Goal: Information Seeking & Learning: Learn about a topic

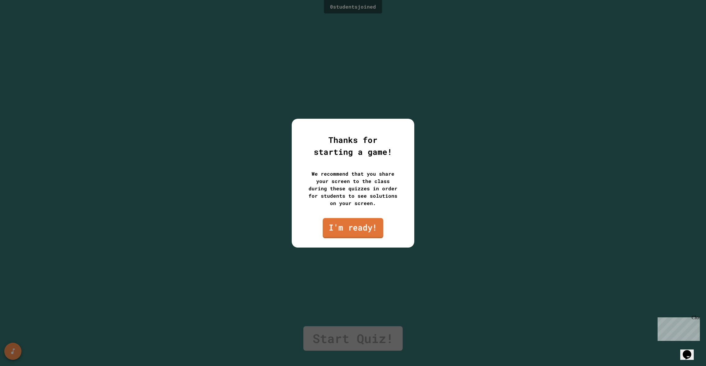
click at [368, 226] on link "I'm ready!" at bounding box center [353, 228] width 61 height 20
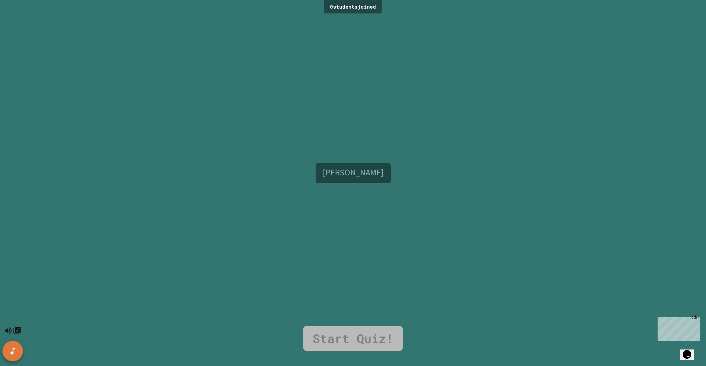
click at [8, 356] on icon "SpeedDial basic example" at bounding box center [12, 351] width 9 height 9
click at [9, 356] on icon "SpeedDial basic example" at bounding box center [12, 351] width 9 height 9
click at [8, 327] on icon "Mute music" at bounding box center [8, 331] width 9 height 9
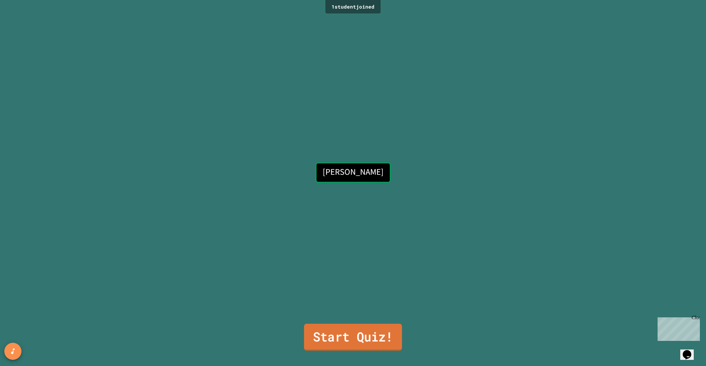
click at [354, 332] on link "Start Quiz!" at bounding box center [353, 337] width 98 height 27
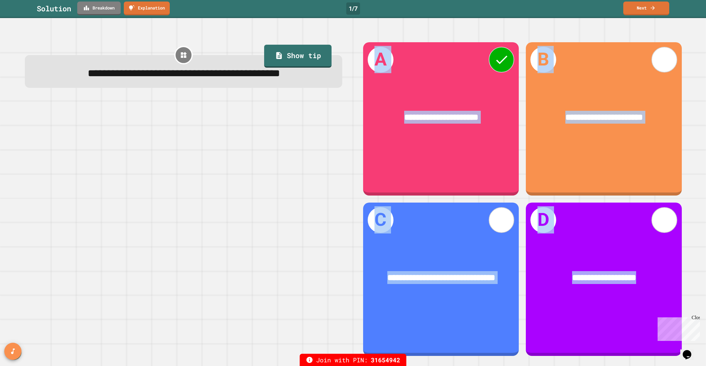
drag, startPoint x: 318, startPoint y: 362, endPoint x: 334, endPoint y: 206, distance: 157.4
click at [334, 206] on div "**********" at bounding box center [353, 183] width 706 height 366
click at [501, 63] on icon at bounding box center [501, 60] width 18 height 18
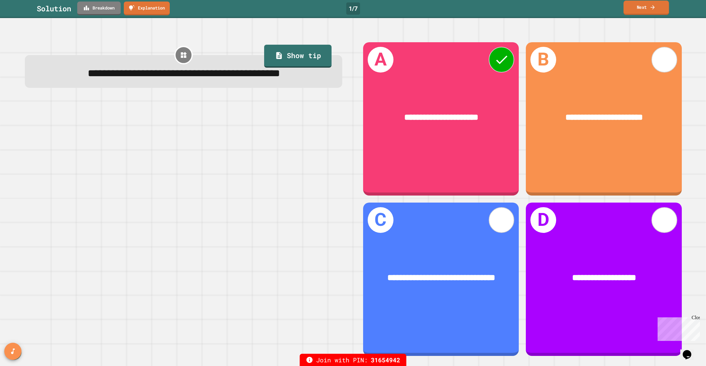
click at [644, 8] on link "Next" at bounding box center [645, 8] width 45 height 14
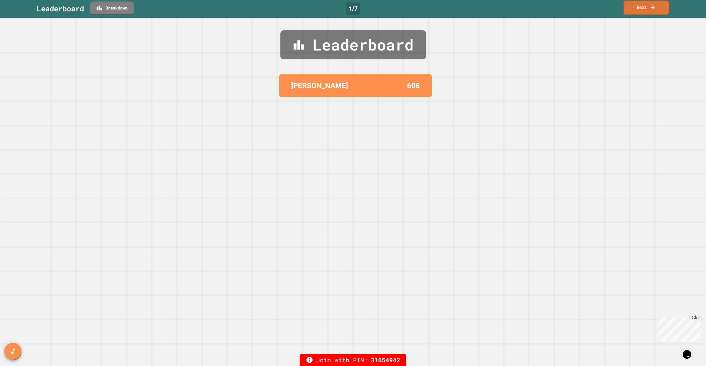
click at [644, 6] on link "Next" at bounding box center [645, 8] width 45 height 14
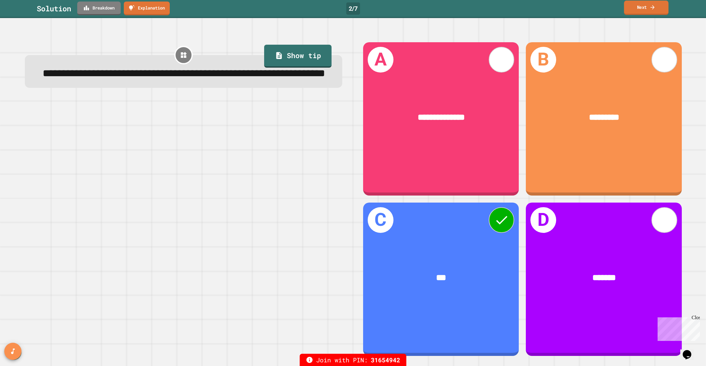
click at [646, 9] on link "Next" at bounding box center [646, 8] width 44 height 14
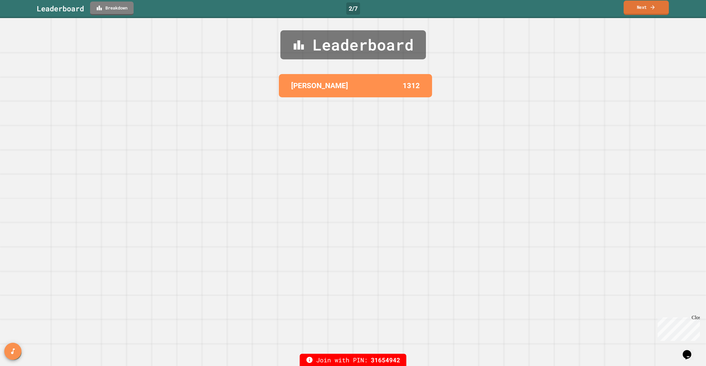
click at [647, 7] on link "Next" at bounding box center [645, 8] width 45 height 14
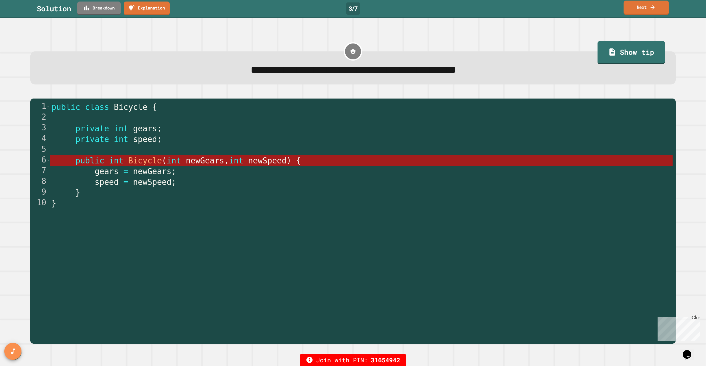
click at [649, 6] on link "Next" at bounding box center [645, 8] width 45 height 14
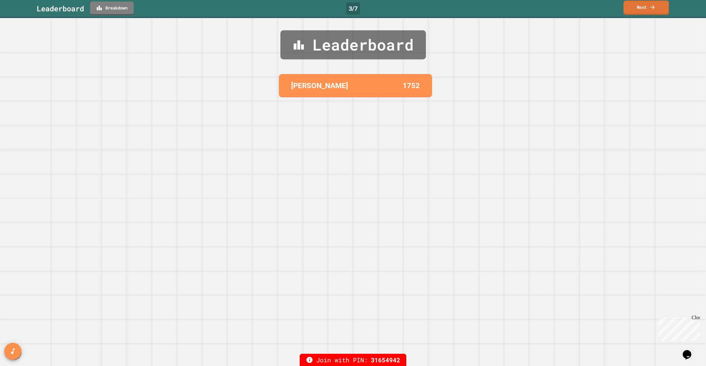
click at [649, 7] on link "Next" at bounding box center [645, 8] width 45 height 14
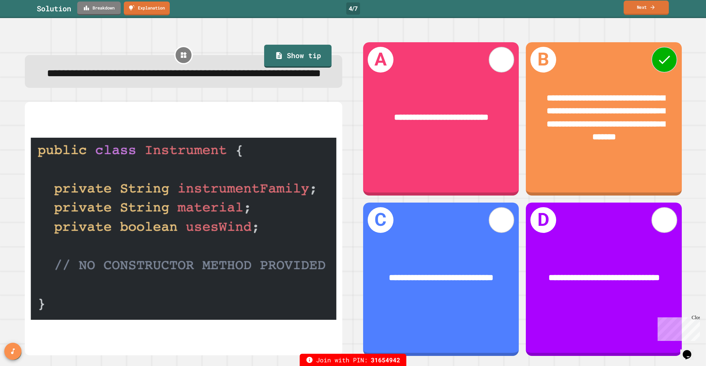
click at [651, 7] on icon at bounding box center [652, 7] width 6 height 6
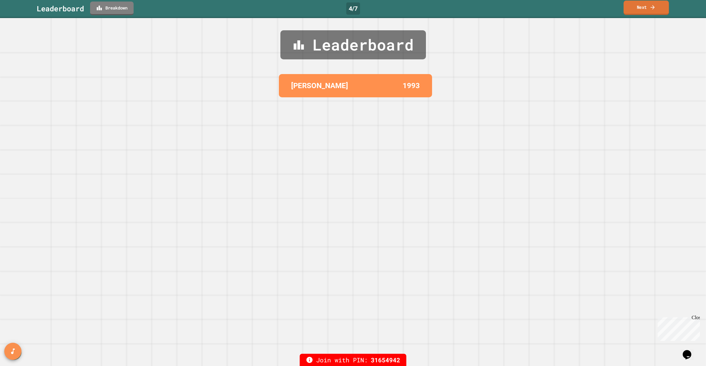
click at [651, 7] on icon at bounding box center [652, 7] width 6 height 6
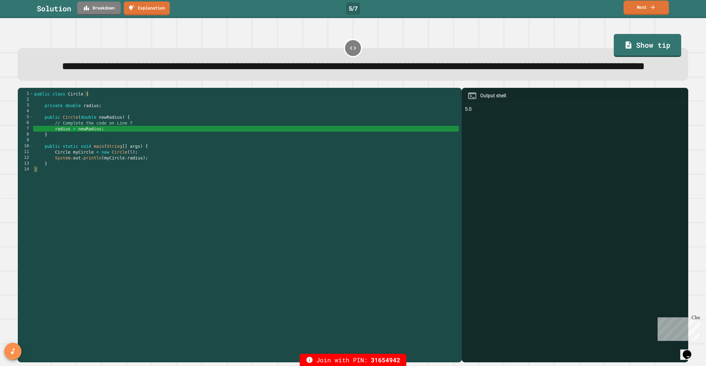
click at [644, 5] on link "Next" at bounding box center [645, 8] width 45 height 14
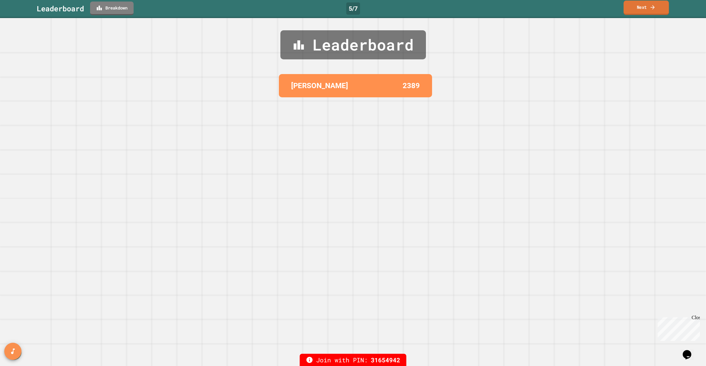
click at [644, 5] on link "Next" at bounding box center [645, 8] width 45 height 14
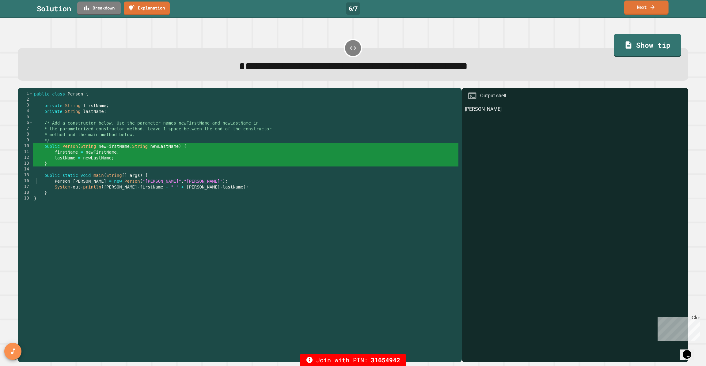
click at [648, 5] on link "Next" at bounding box center [646, 8] width 45 height 14
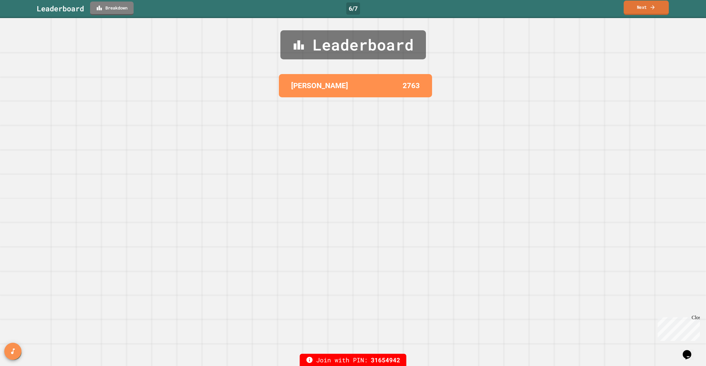
click at [645, 9] on link "Next" at bounding box center [645, 8] width 45 height 14
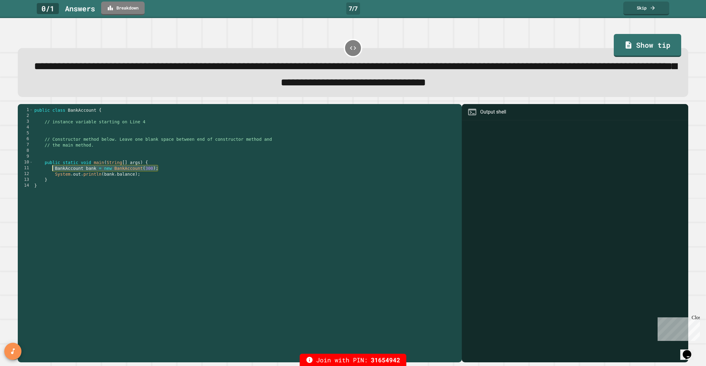
drag, startPoint x: 160, startPoint y: 172, endPoint x: 52, endPoint y: 171, distance: 108.2
click at [52, 171] on div "public class BankAccount { // instance variable starting on Line 4 // Construct…" at bounding box center [246, 235] width 426 height 256
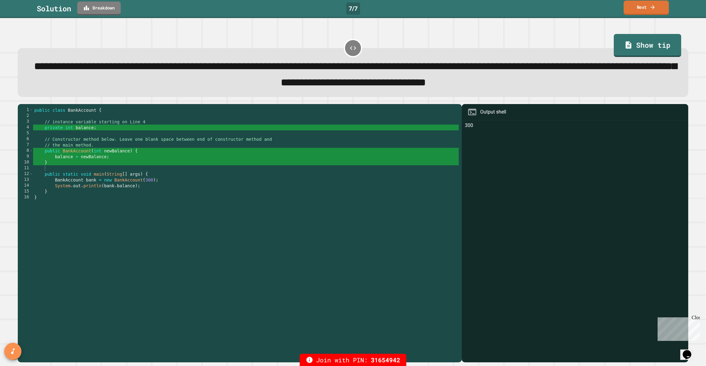
click at [647, 6] on link "Next" at bounding box center [645, 8] width 45 height 14
